Goal: Task Accomplishment & Management: Manage account settings

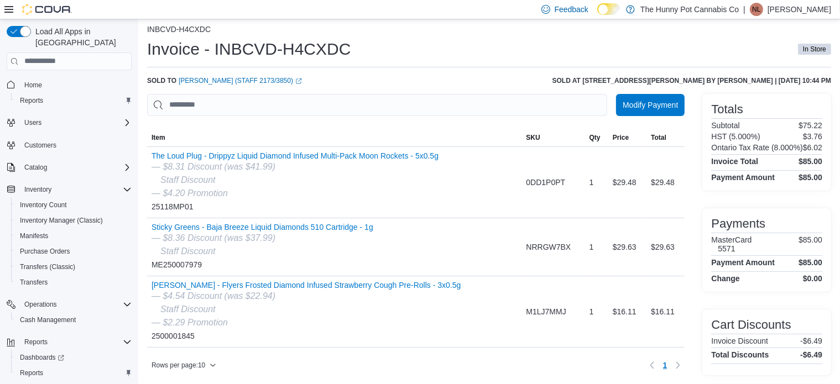
scroll to position [18, 0]
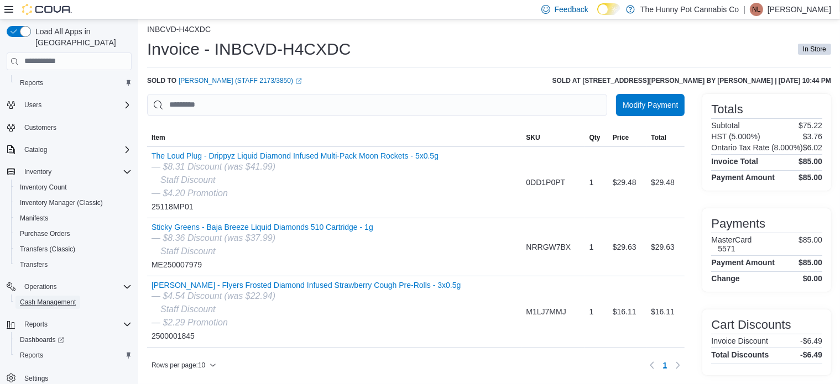
drag, startPoint x: 73, startPoint y: 291, endPoint x: 164, endPoint y: 177, distance: 146.0
click at [73, 298] on span "Cash Management" at bounding box center [48, 302] width 56 height 9
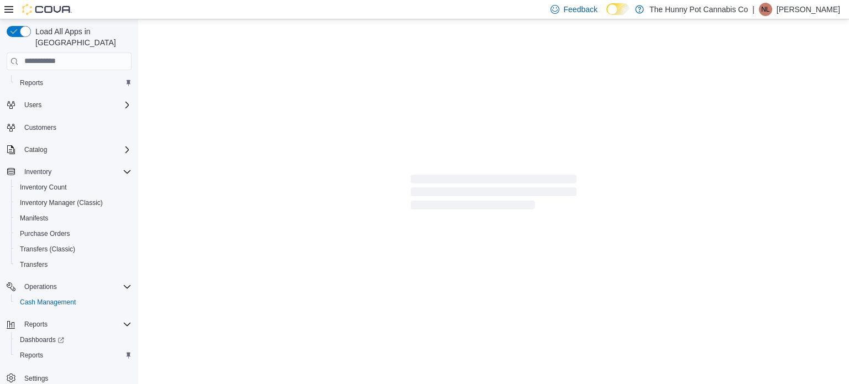
scroll to position [6, 0]
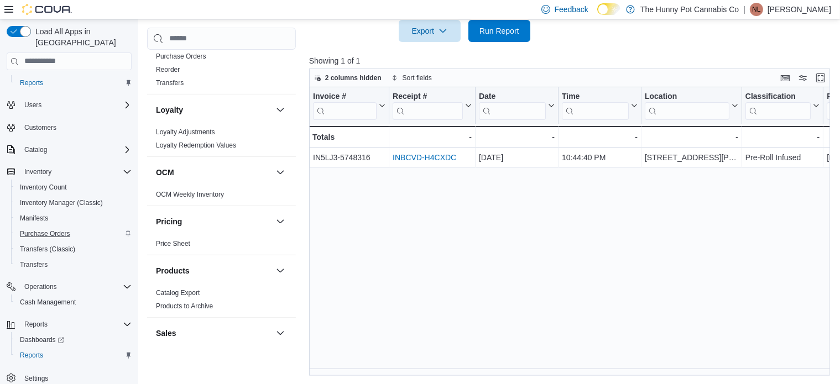
scroll to position [335, 0]
click at [42, 351] on span "Reports" at bounding box center [31, 355] width 23 height 9
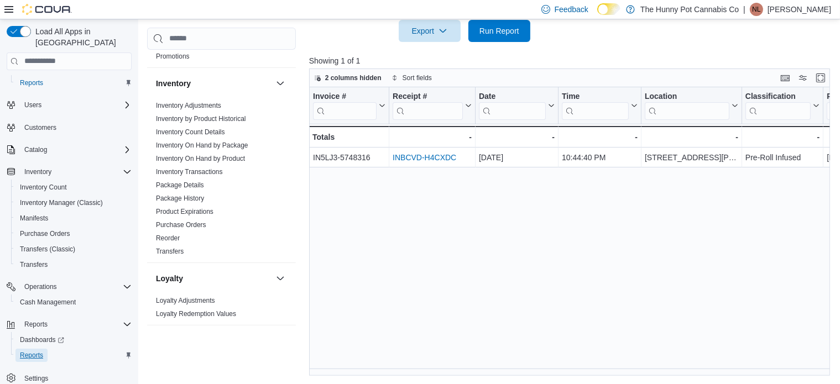
scroll to position [114, 0]
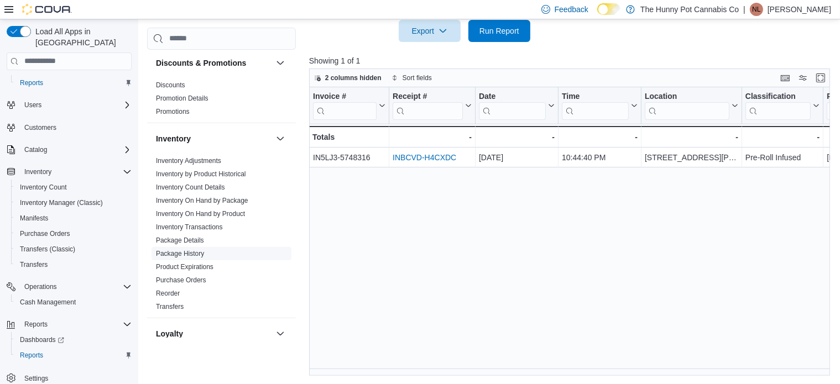
click at [188, 251] on link "Package History" at bounding box center [180, 254] width 48 height 8
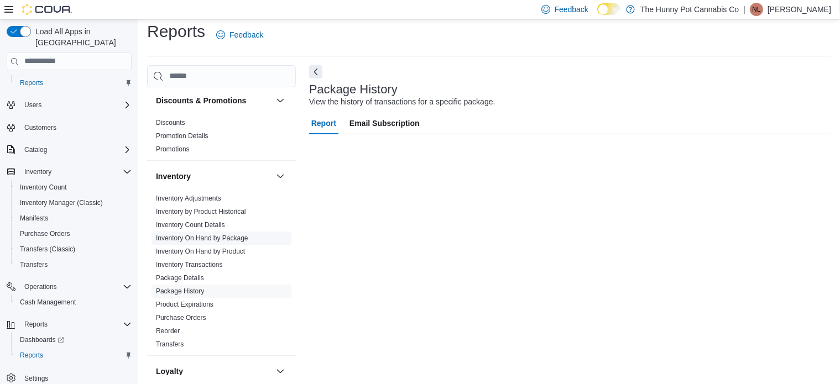
scroll to position [7, 0]
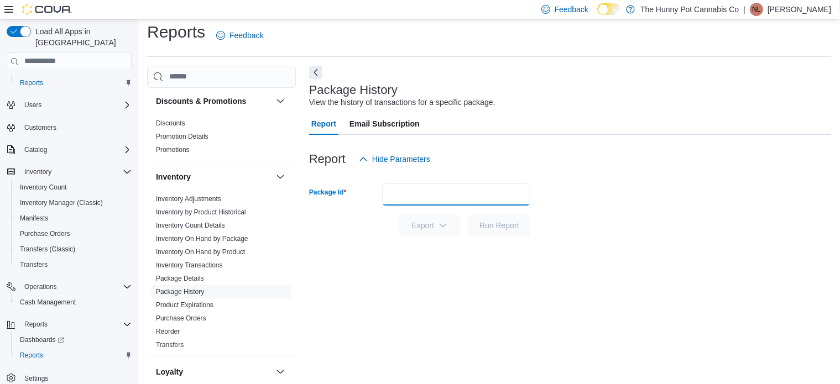
click at [494, 198] on input "Package Id" at bounding box center [456, 194] width 148 height 22
click at [490, 196] on input "Package Id" at bounding box center [456, 194] width 148 height 22
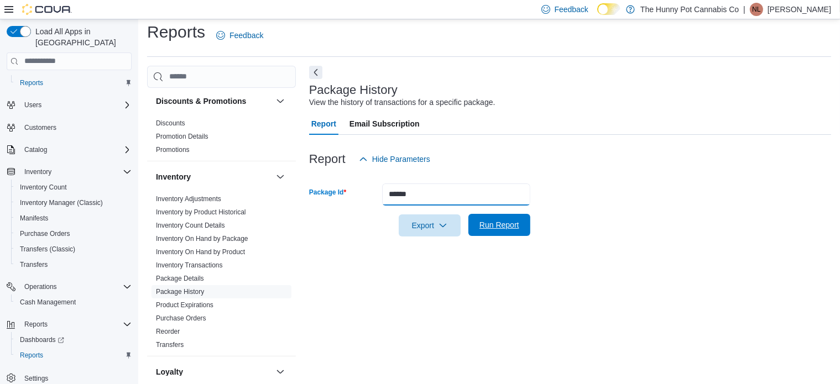
type input "******"
click at [492, 222] on span "Run Report" at bounding box center [499, 224] width 40 height 11
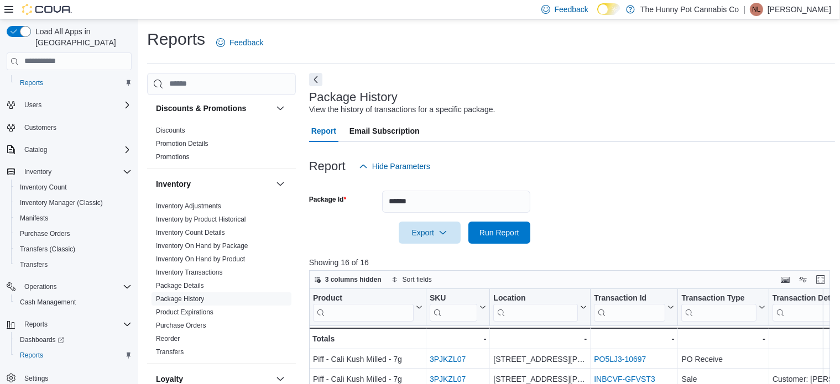
scroll to position [166, 0]
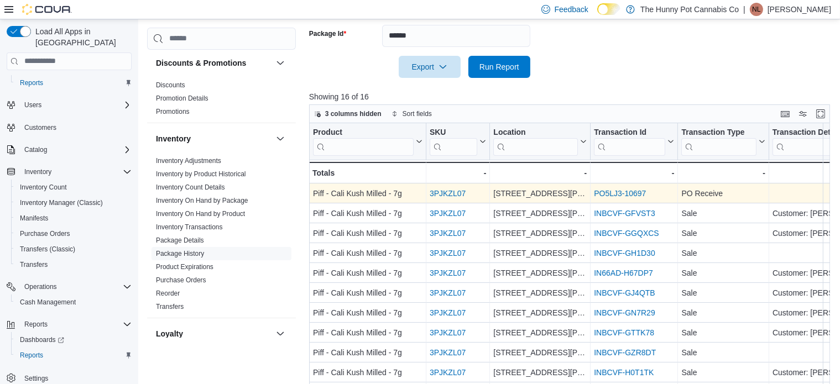
click at [608, 198] on div "PO5LJ3-10697" at bounding box center [634, 193] width 80 height 13
click at [612, 193] on link "PO5LJ3-10697" at bounding box center [620, 193] width 52 height 9
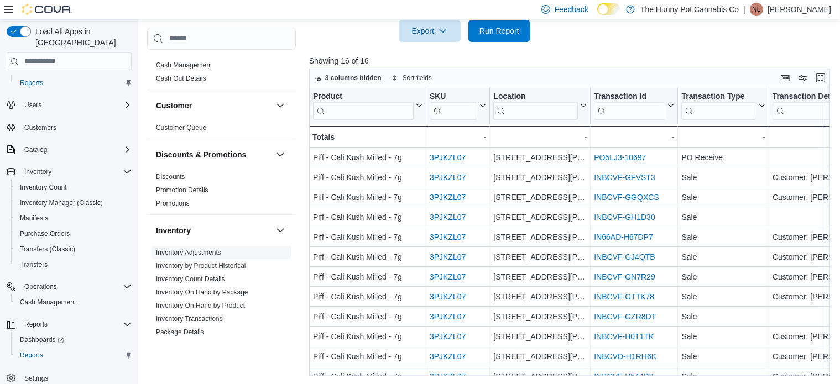
scroll to position [4, 0]
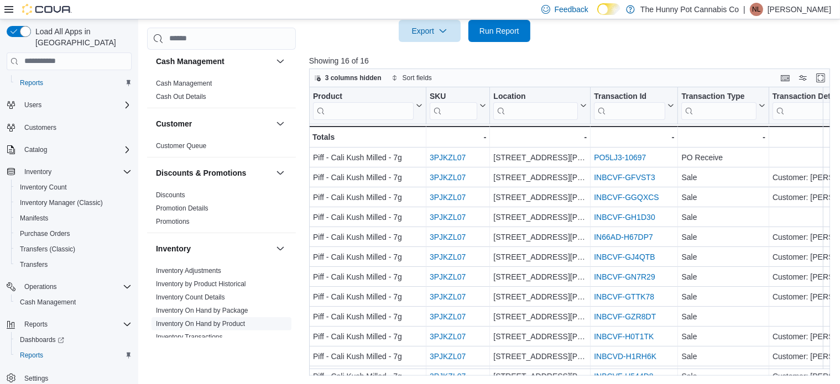
click at [232, 321] on link "Inventory On Hand by Product" at bounding box center [200, 324] width 89 height 8
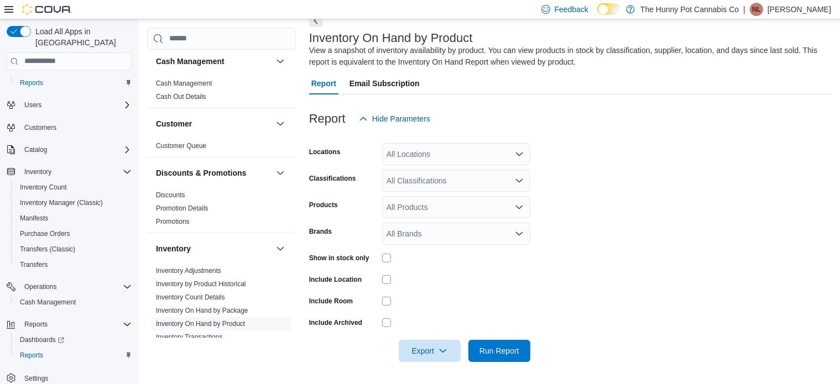
scroll to position [36, 0]
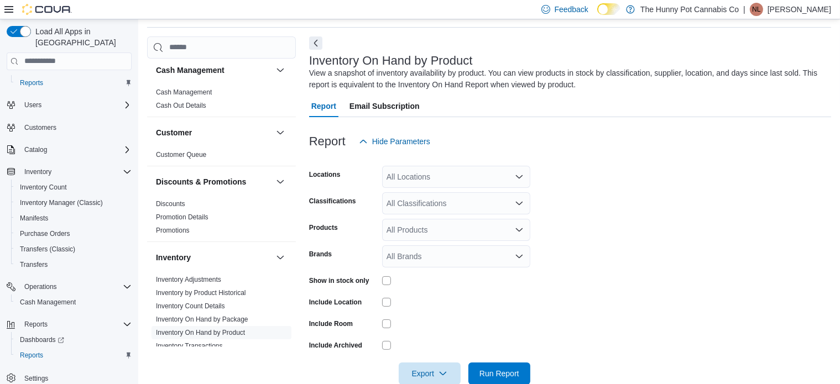
click at [621, 192] on form "Locations All Locations Classifications All Classifications Products All Produc…" at bounding box center [570, 269] width 522 height 232
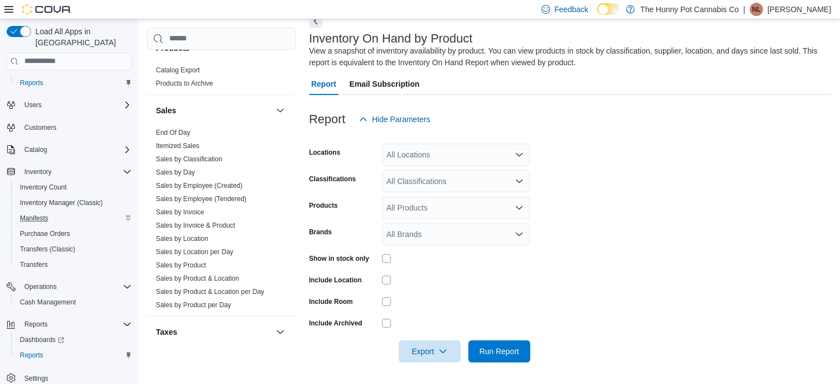
scroll to position [501, 0]
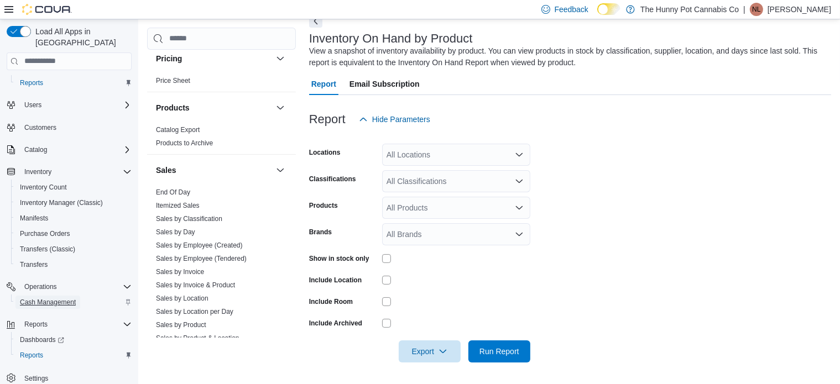
click at [48, 298] on span "Cash Management" at bounding box center [48, 302] width 56 height 9
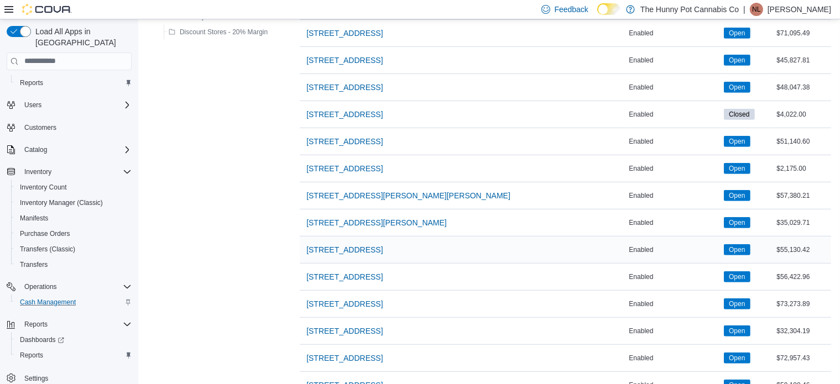
scroll to position [663, 0]
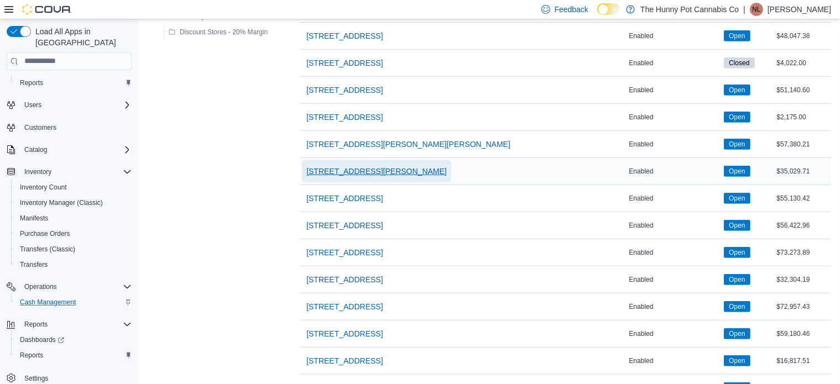
click at [334, 169] on span "[STREET_ADDRESS][PERSON_NAME]" at bounding box center [376, 171] width 140 height 11
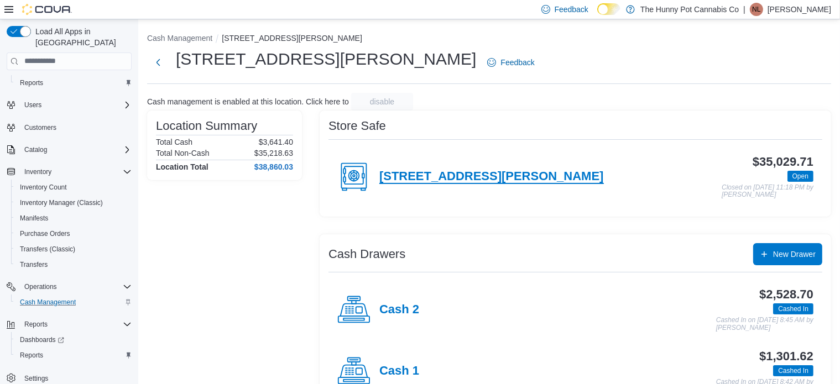
click at [450, 171] on h4 "[STREET_ADDRESS][PERSON_NAME]" at bounding box center [491, 177] width 224 height 14
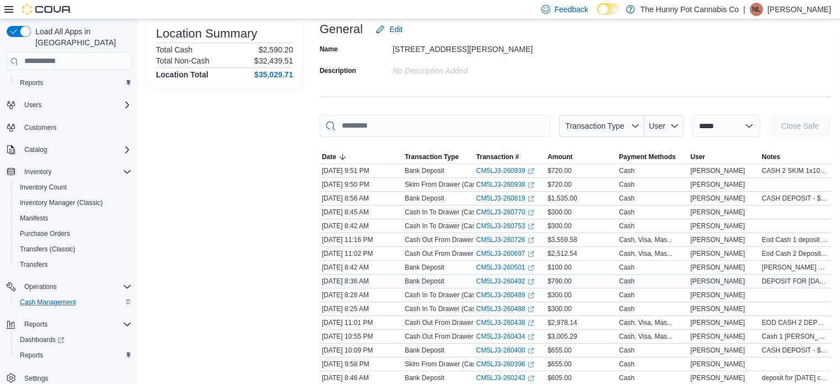
scroll to position [55, 0]
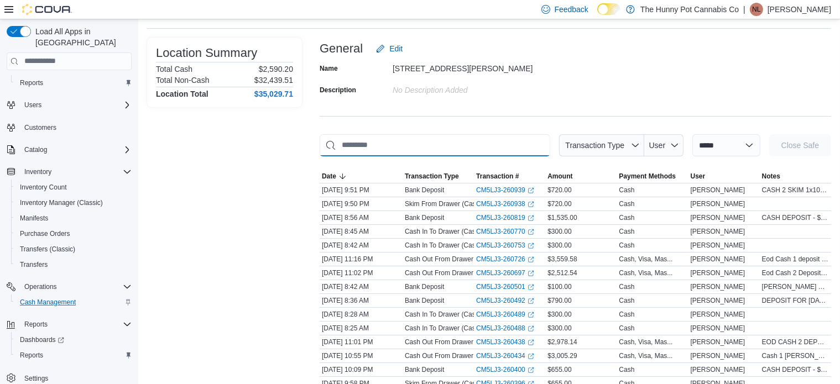
click at [491, 141] on input "This is a search bar. As you type, the results lower in the page will automatic…" at bounding box center [434, 145] width 230 height 22
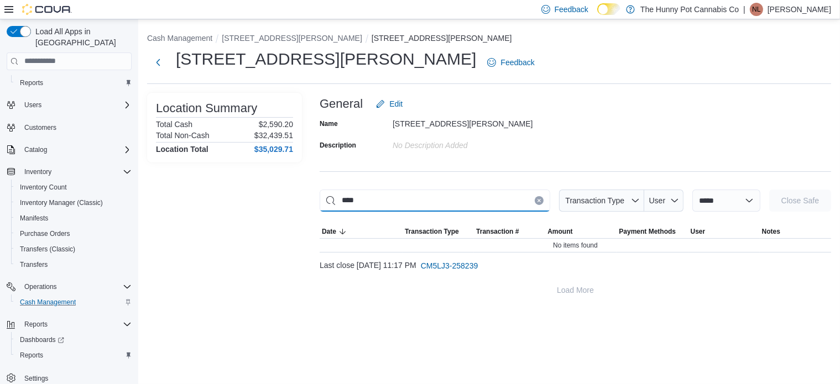
scroll to position [0, 0]
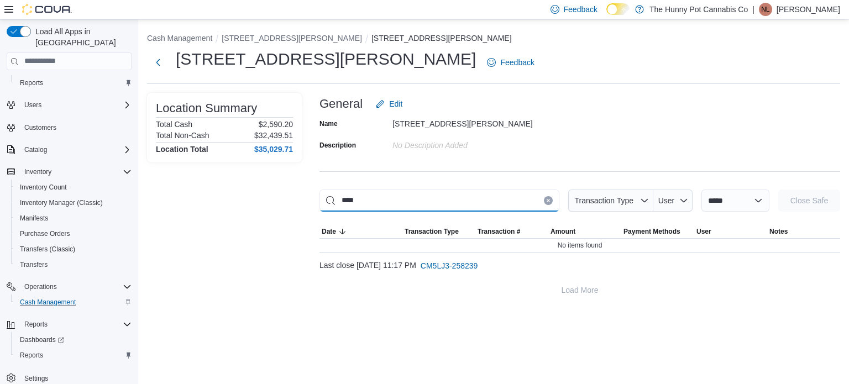
type input "*****"
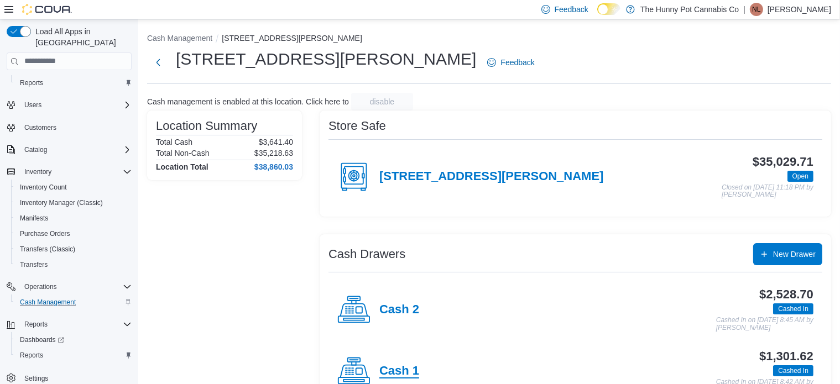
click at [413, 365] on h4 "Cash 1" at bounding box center [399, 371] width 40 height 14
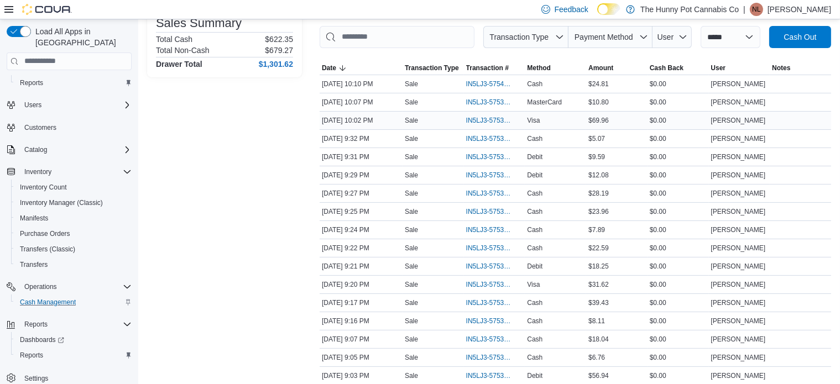
scroll to position [166, 0]
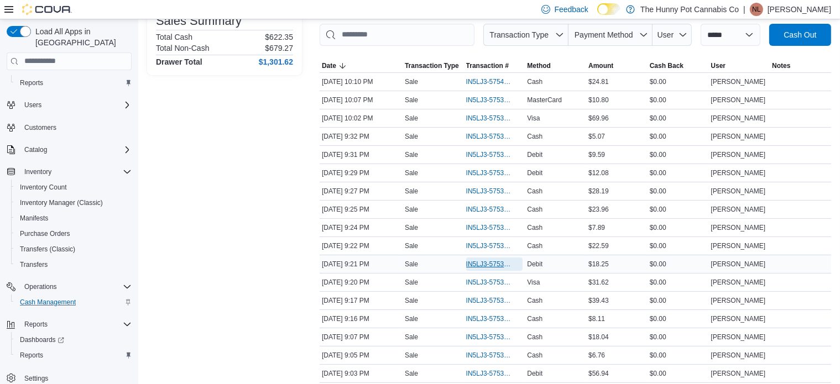
click at [480, 264] on span "IN5LJ3-5753592" at bounding box center [489, 264] width 46 height 9
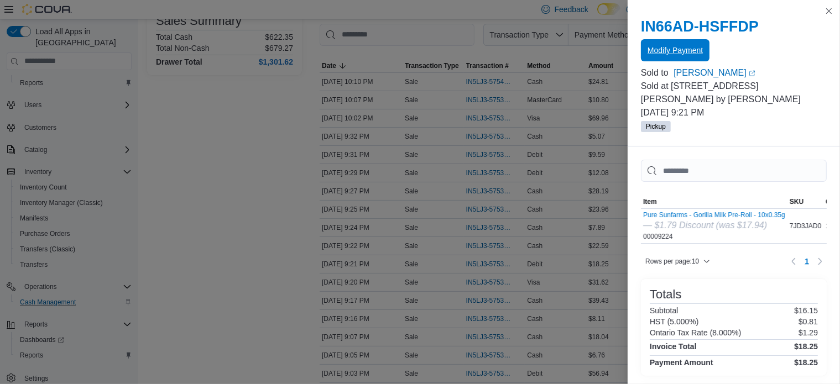
click at [687, 54] on span "Modify Payment" at bounding box center [674, 50] width 55 height 11
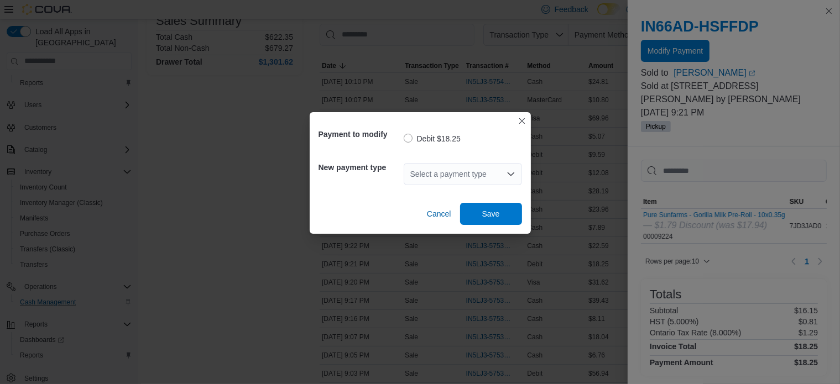
click at [495, 174] on div "Select a payment type" at bounding box center [462, 174] width 118 height 22
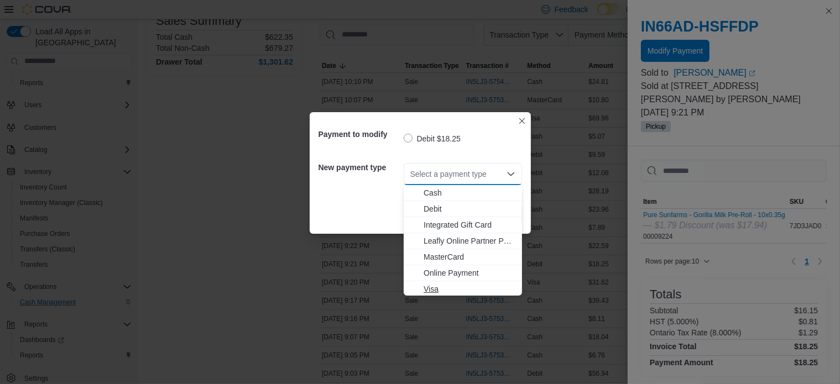
click at [447, 287] on span "Visa" at bounding box center [469, 289] width 92 height 11
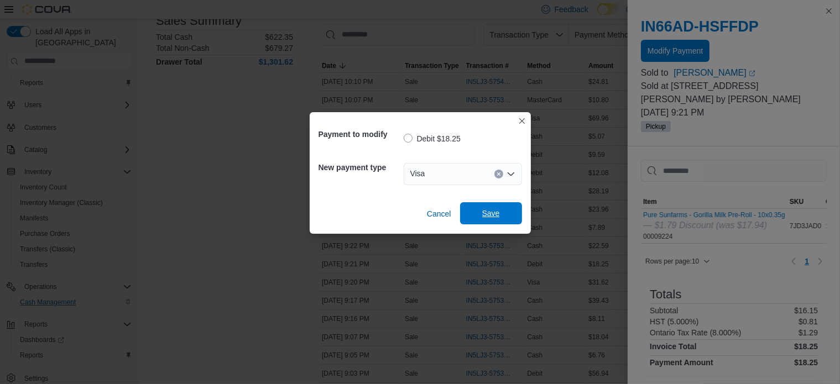
click at [495, 214] on span "Save" at bounding box center [491, 213] width 18 height 11
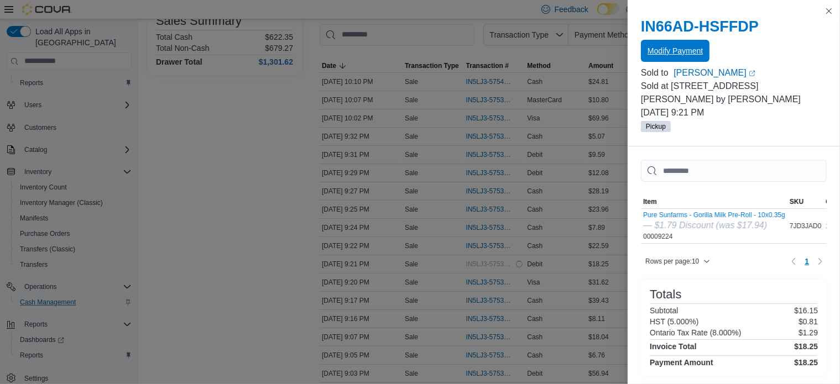
scroll to position [0, 0]
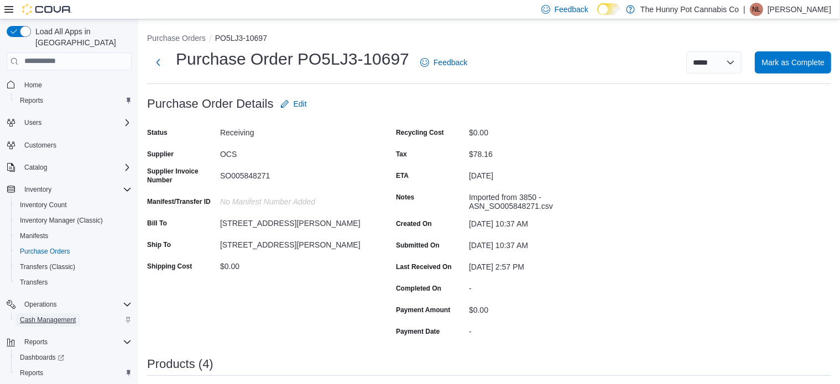
click at [66, 316] on span "Cash Management" at bounding box center [48, 320] width 56 height 9
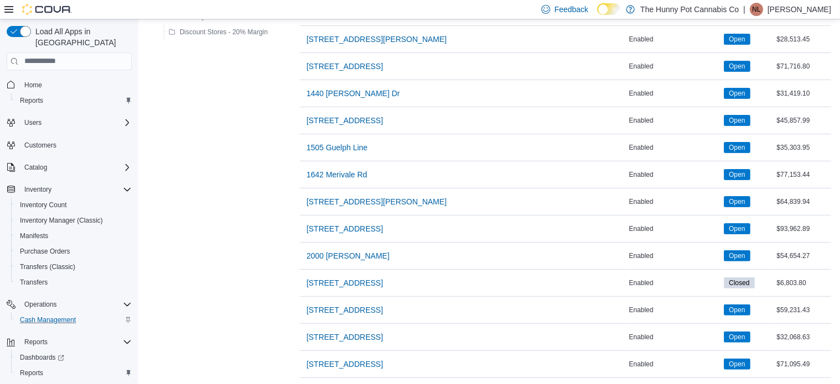
scroll to position [497, 0]
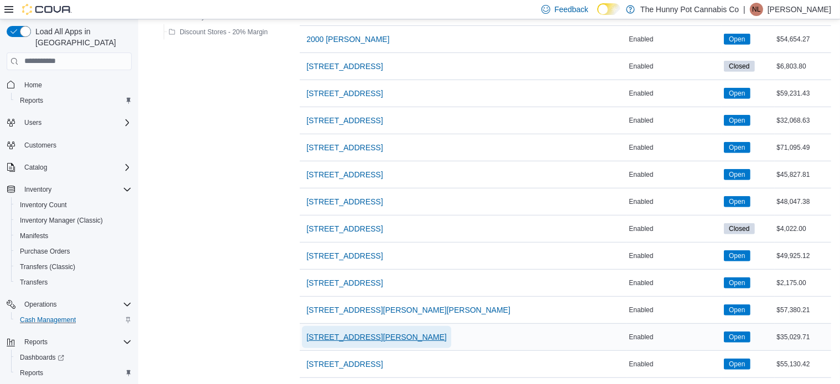
click at [320, 332] on span "[STREET_ADDRESS][PERSON_NAME]" at bounding box center [376, 337] width 140 height 11
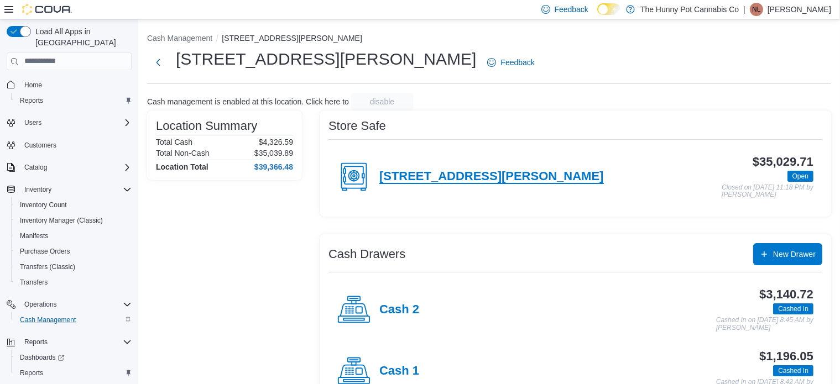
click at [458, 175] on h4 "[STREET_ADDRESS][PERSON_NAME]" at bounding box center [491, 177] width 224 height 14
click at [387, 173] on h4 "[STREET_ADDRESS][PERSON_NAME]" at bounding box center [491, 177] width 224 height 14
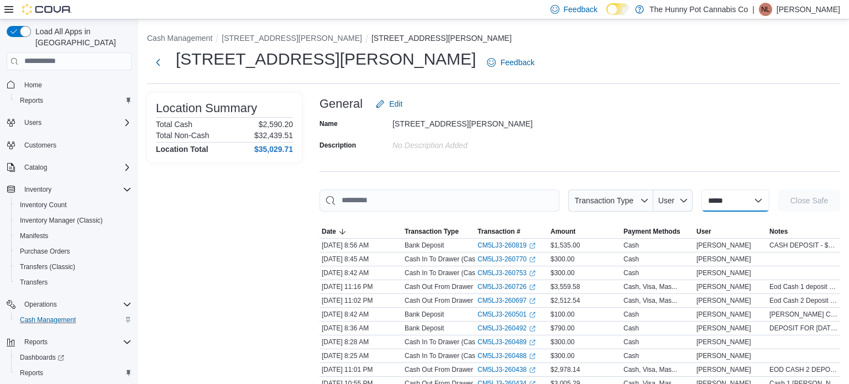
click at [701, 196] on select "**********" at bounding box center [735, 201] width 68 height 22
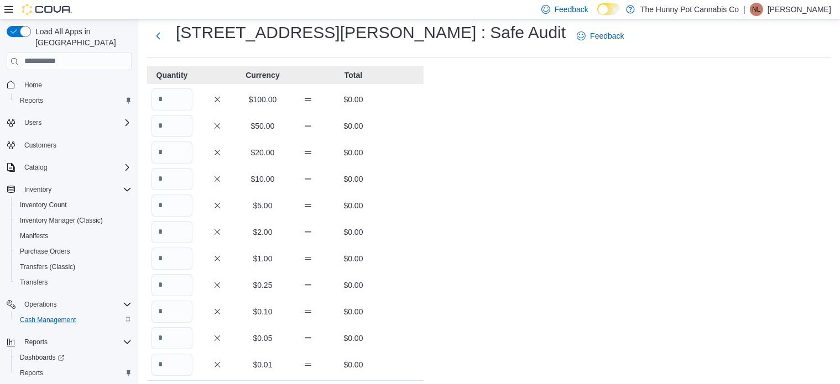
scroll to position [211, 0]
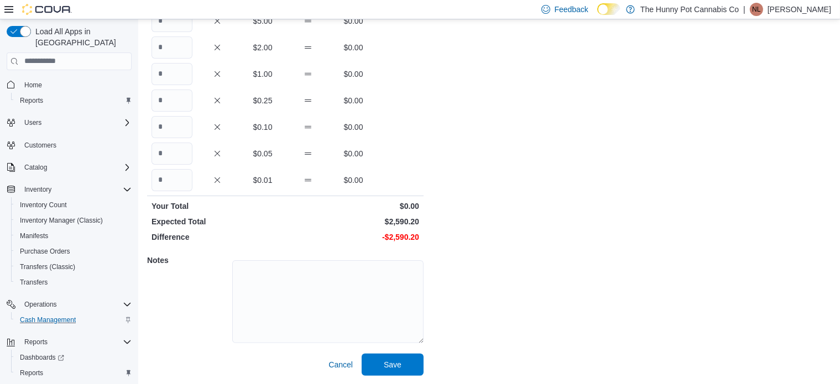
click at [615, 244] on div "Cash Management 3850 Sheppard Ave E Safe Safe Audit 3850 Sheppard Ave E : Safe …" at bounding box center [488, 96] width 701 height 576
